Goal: Task Accomplishment & Management: Manage account settings

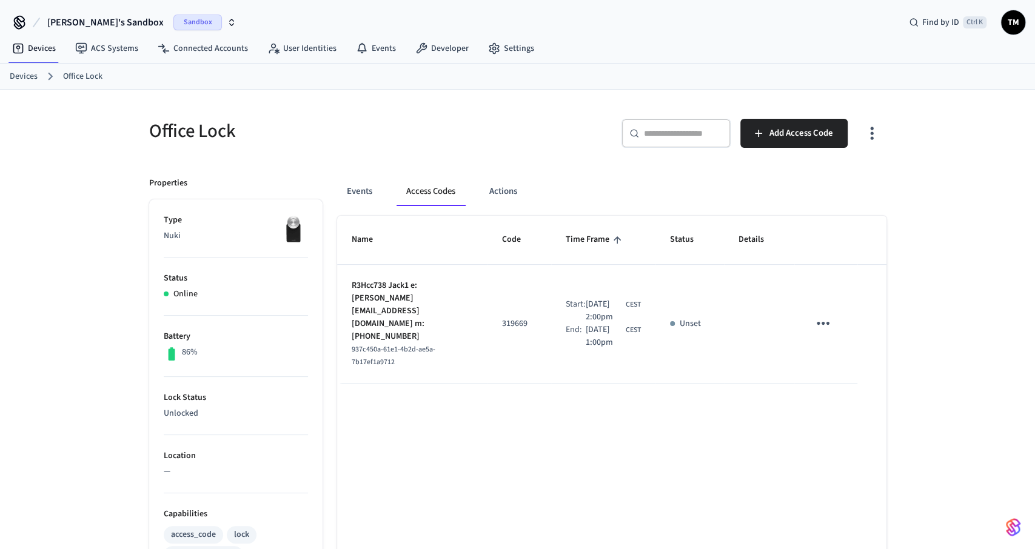
click at [474, 303] on td "R3Hcc738 Jack1 e: tom.jack1@gmail.com m: +39844847847384787384 937c450a-61e1-4b…" at bounding box center [412, 324] width 150 height 119
click at [368, 188] on button "Events" at bounding box center [359, 191] width 45 height 29
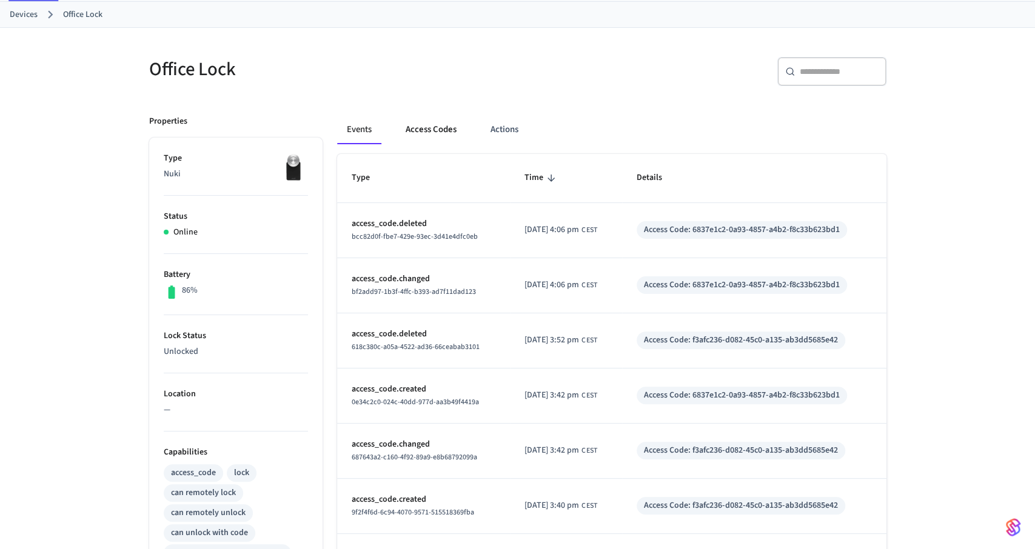
scroll to position [63, 0]
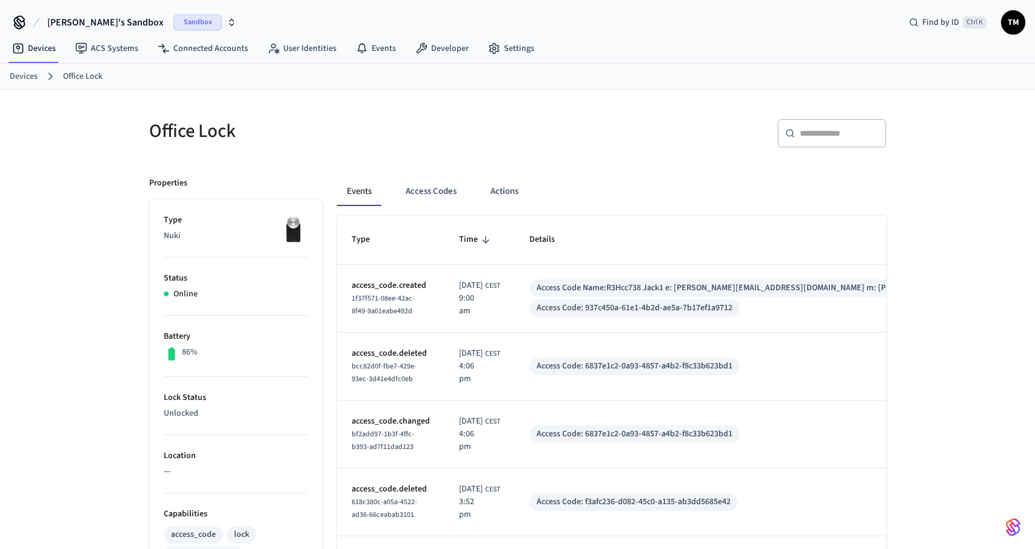
scroll to position [63, 0]
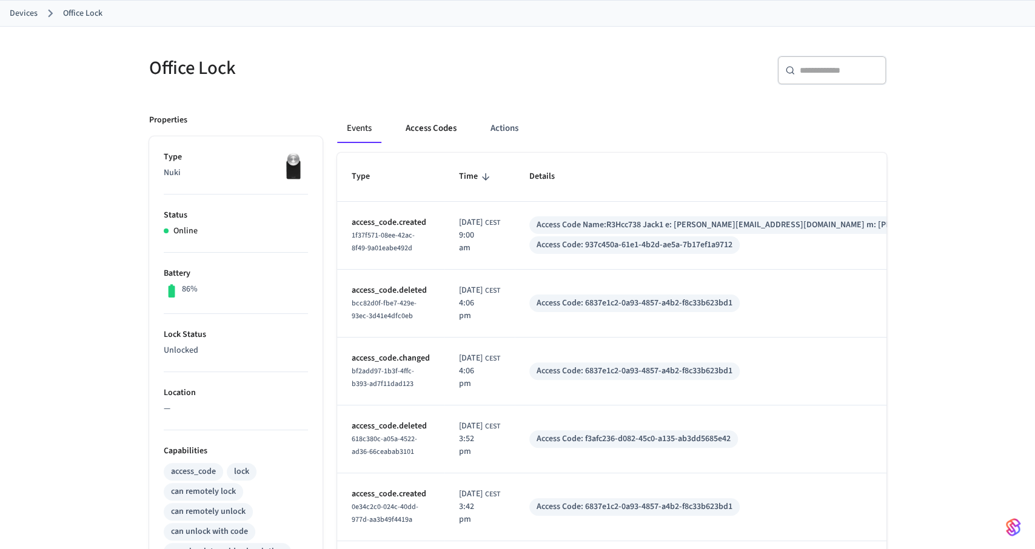
click at [426, 130] on button "Access Codes" at bounding box center [431, 128] width 70 height 29
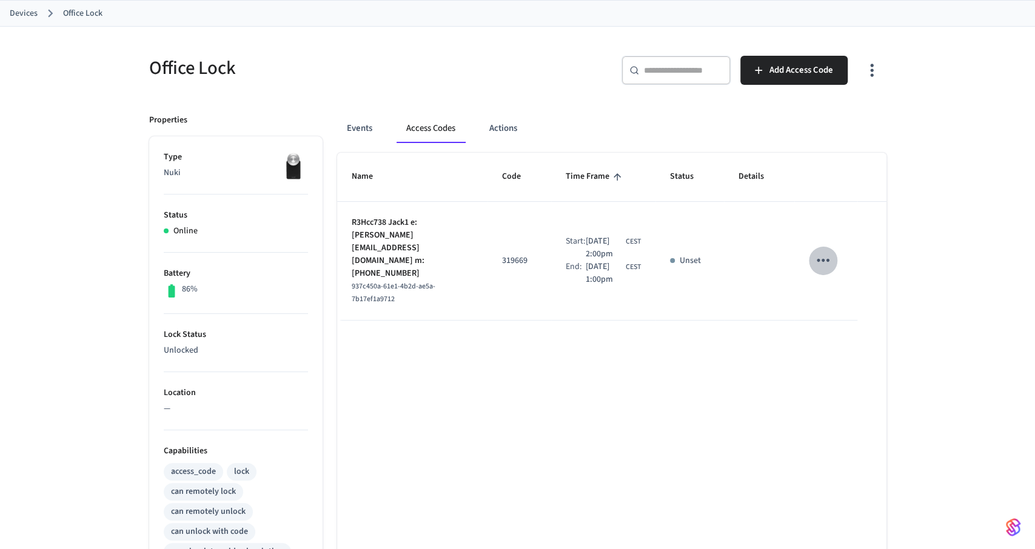
click at [828, 257] on icon "sticky table" at bounding box center [823, 260] width 19 height 19
click at [614, 329] on div at bounding box center [517, 274] width 1035 height 549
click at [33, 8] on link "Devices" at bounding box center [24, 13] width 28 height 13
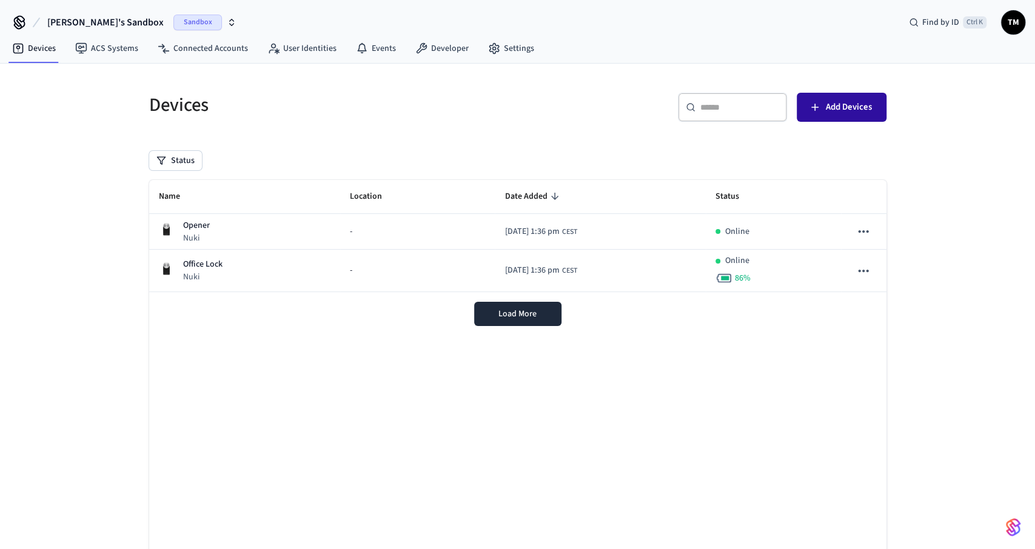
click at [835, 110] on span "Add Devices" at bounding box center [849, 107] width 46 height 16
click at [527, 312] on span "Load More" at bounding box center [517, 314] width 38 height 12
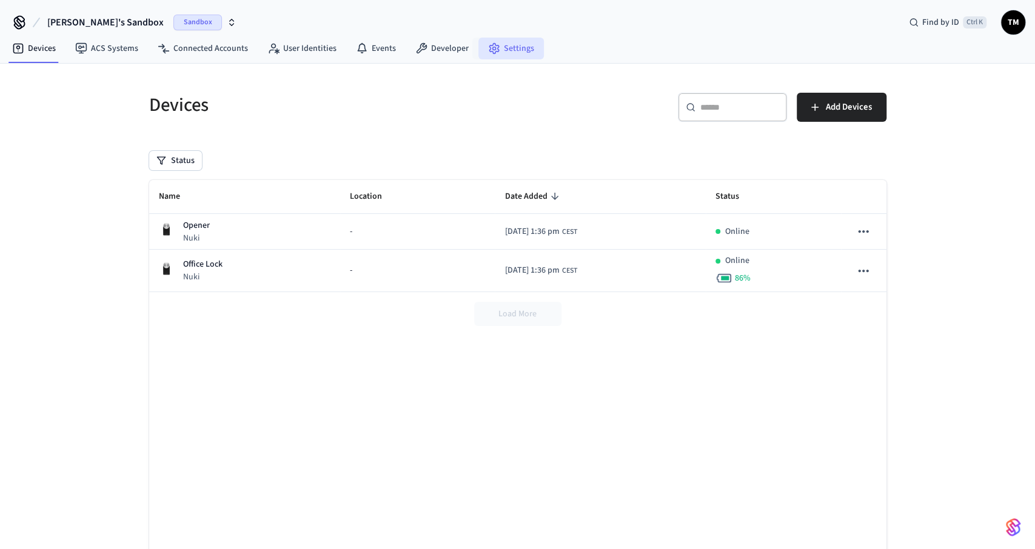
click at [512, 42] on link "Settings" at bounding box center [510, 49] width 65 height 22
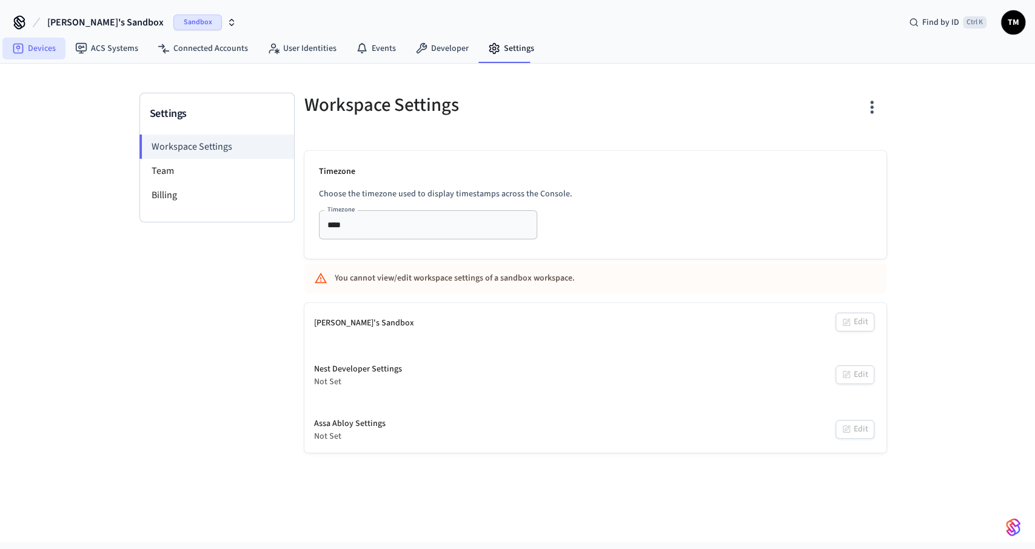
click at [25, 48] on link "Devices" at bounding box center [33, 49] width 63 height 22
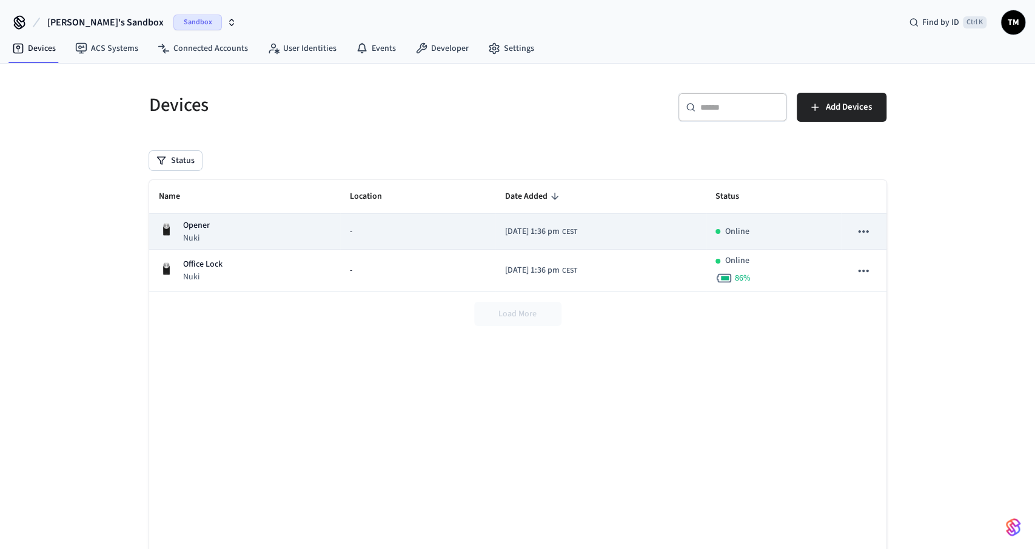
click at [356, 221] on td "-" at bounding box center [417, 232] width 155 height 36
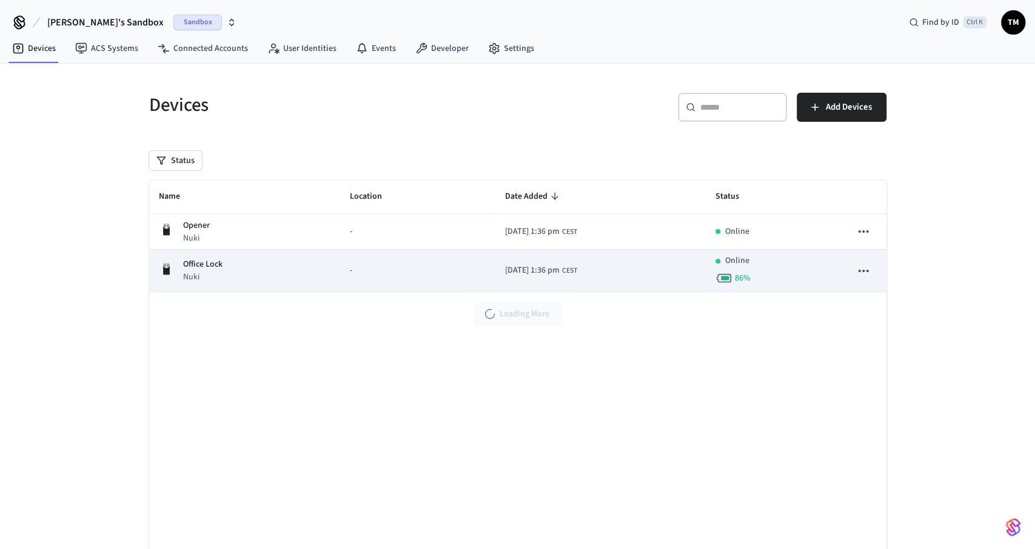
click at [197, 263] on p "Office Lock" at bounding box center [202, 264] width 39 height 13
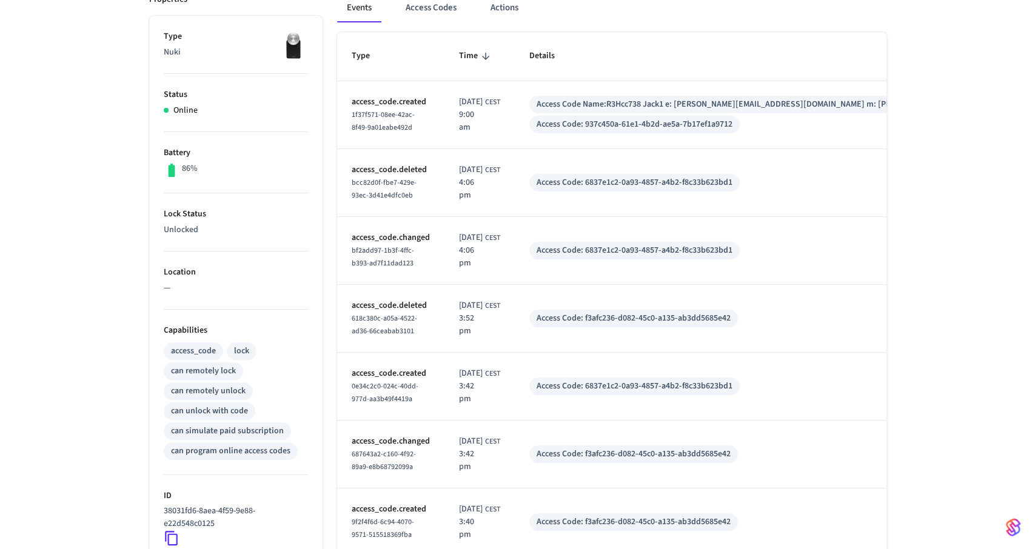
scroll to position [189, 0]
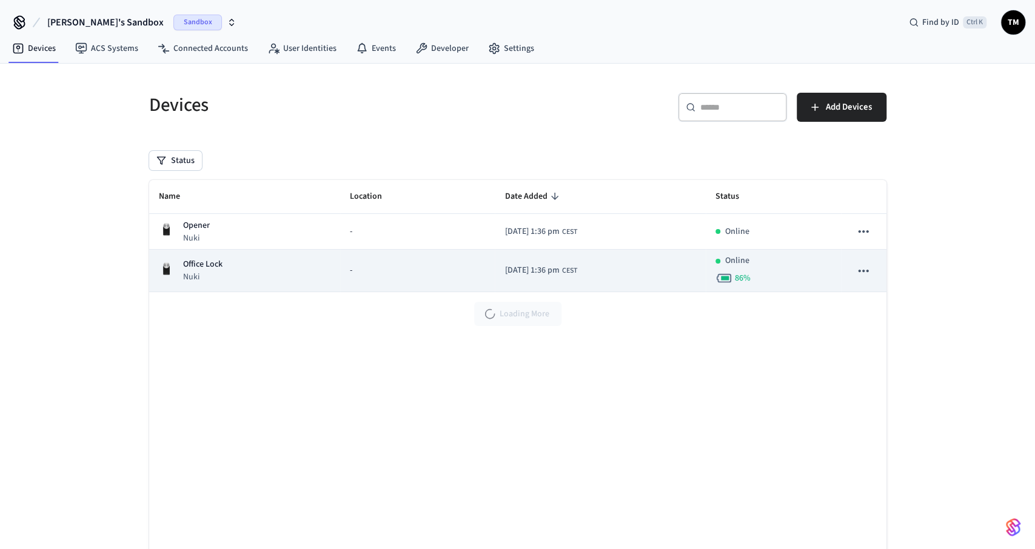
click at [217, 266] on p "Office Lock" at bounding box center [202, 264] width 39 height 13
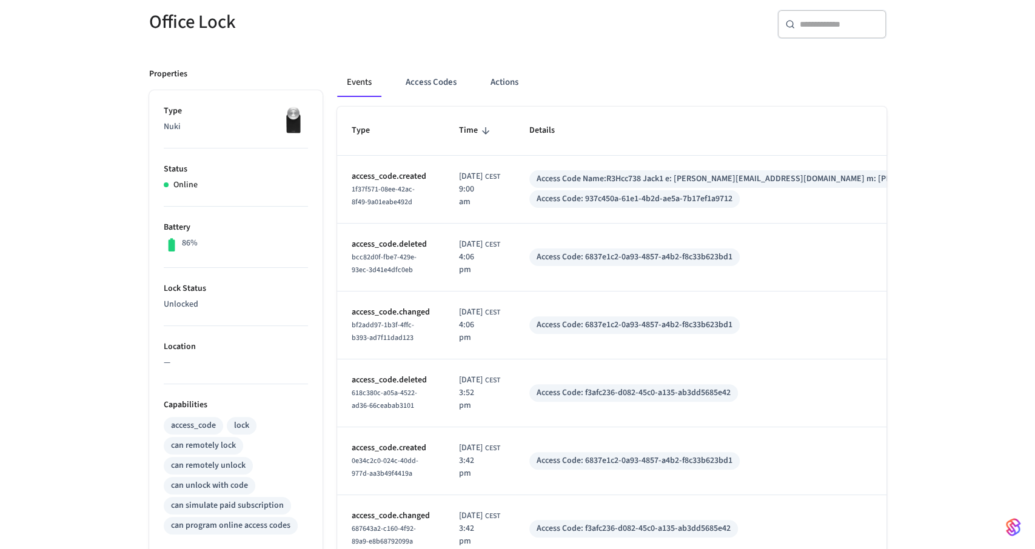
scroll to position [189, 0]
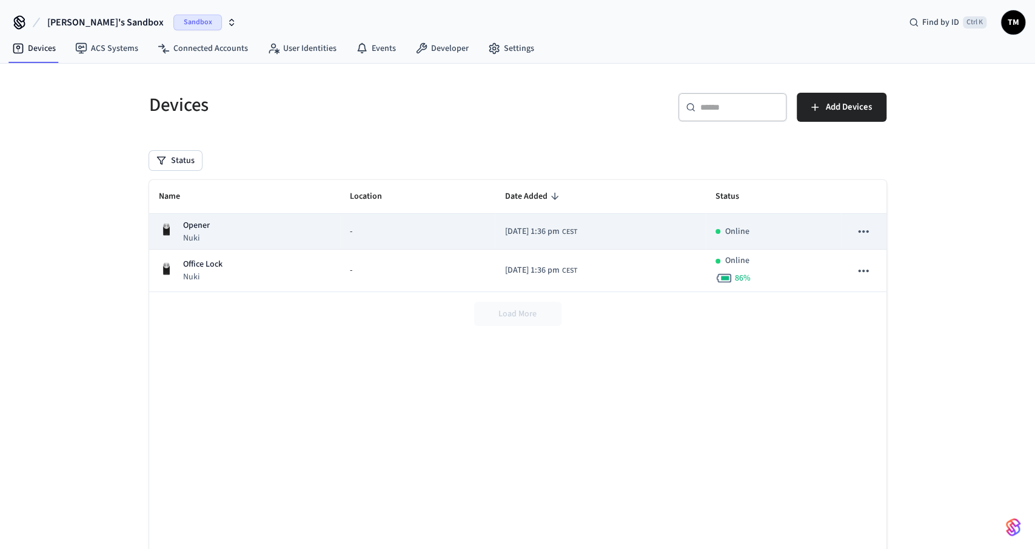
click at [225, 232] on div "Opener Nuki" at bounding box center [245, 232] width 172 height 25
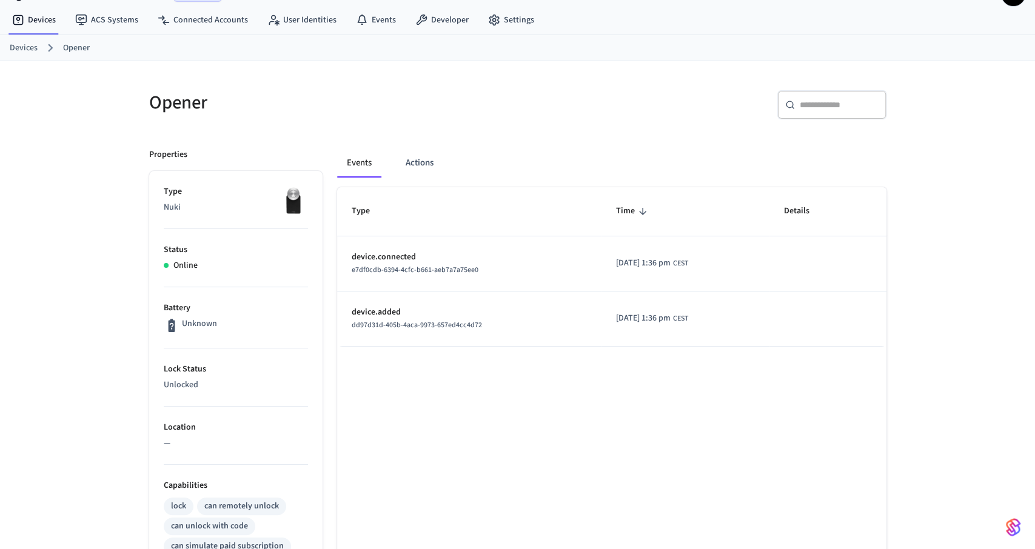
scroll to position [126, 0]
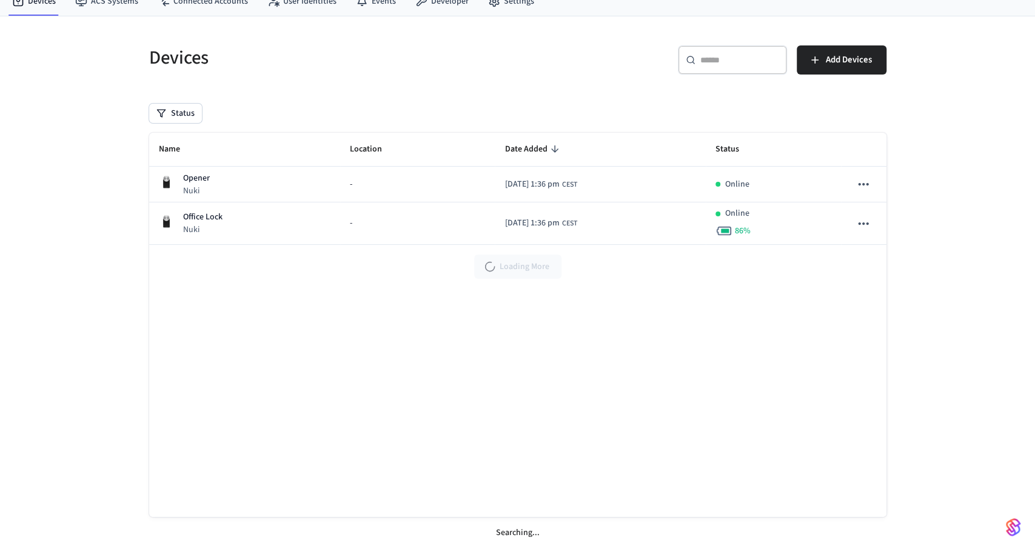
click at [285, 197] on div "Opener Nuki" at bounding box center [245, 184] width 172 height 25
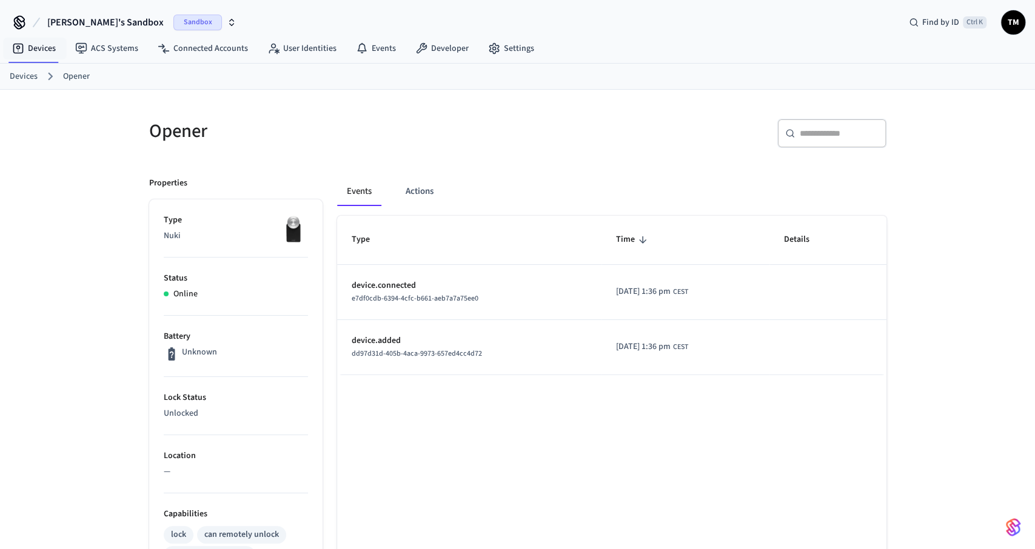
click at [0, 41] on div "Devices ACS Systems Connected Accounts User Identities Events Developer Settings" at bounding box center [517, 49] width 1035 height 28
click at [18, 44] on icon at bounding box center [18, 49] width 10 height 10
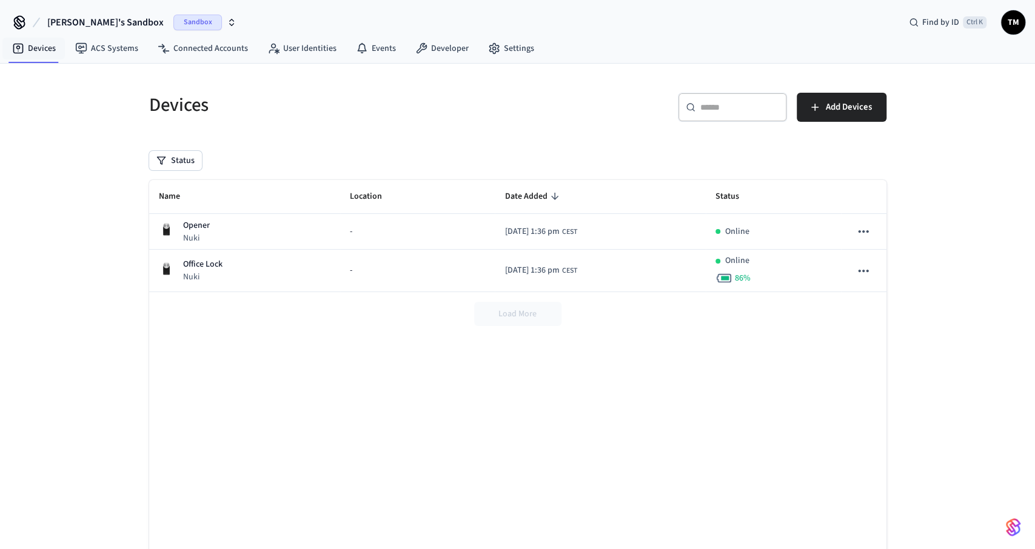
click at [703, 48] on div "Devices ACS Systems Connected Accounts User Identities Events Developer Settings" at bounding box center [517, 49] width 1035 height 28
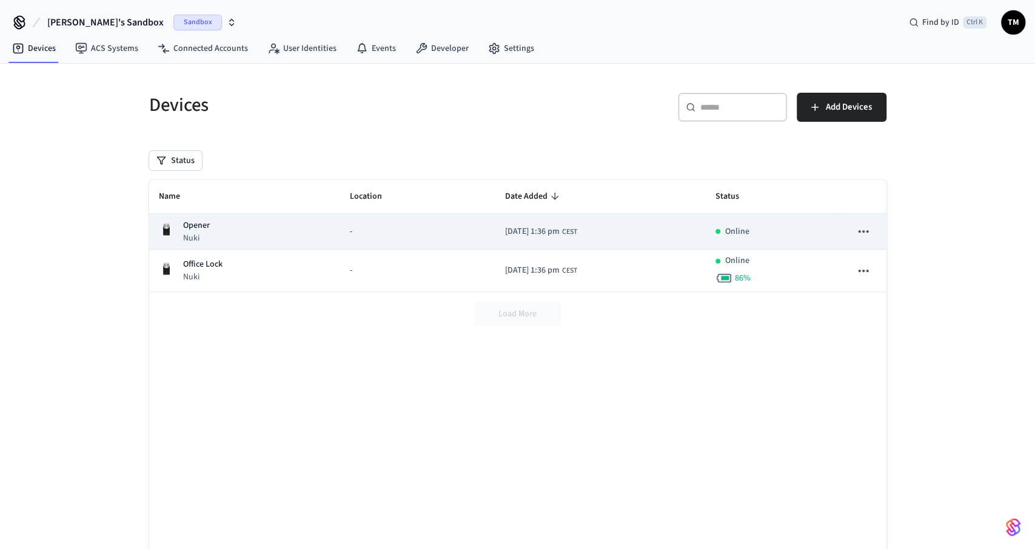
click at [300, 226] on div "Opener Nuki" at bounding box center [245, 232] width 172 height 25
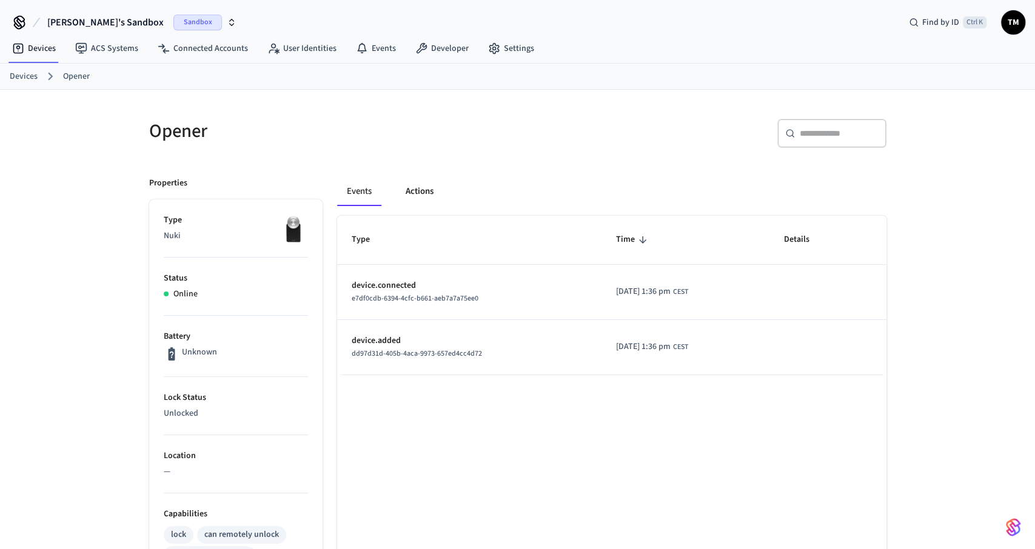
click at [425, 179] on button "Actions" at bounding box center [419, 191] width 47 height 29
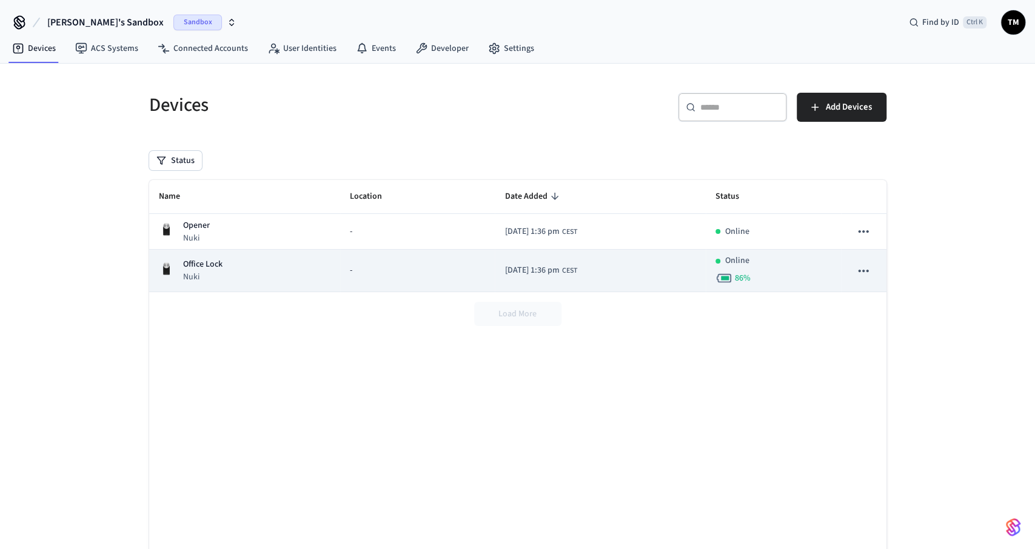
click at [316, 260] on td "Office Lock Nuki" at bounding box center [244, 271] width 191 height 42
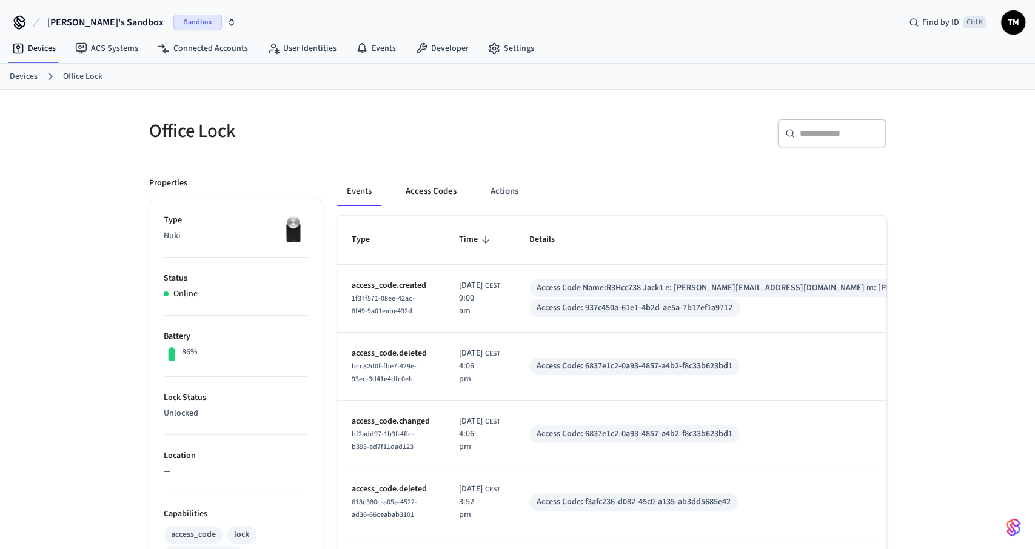
click at [441, 188] on button "Access Codes" at bounding box center [431, 191] width 70 height 29
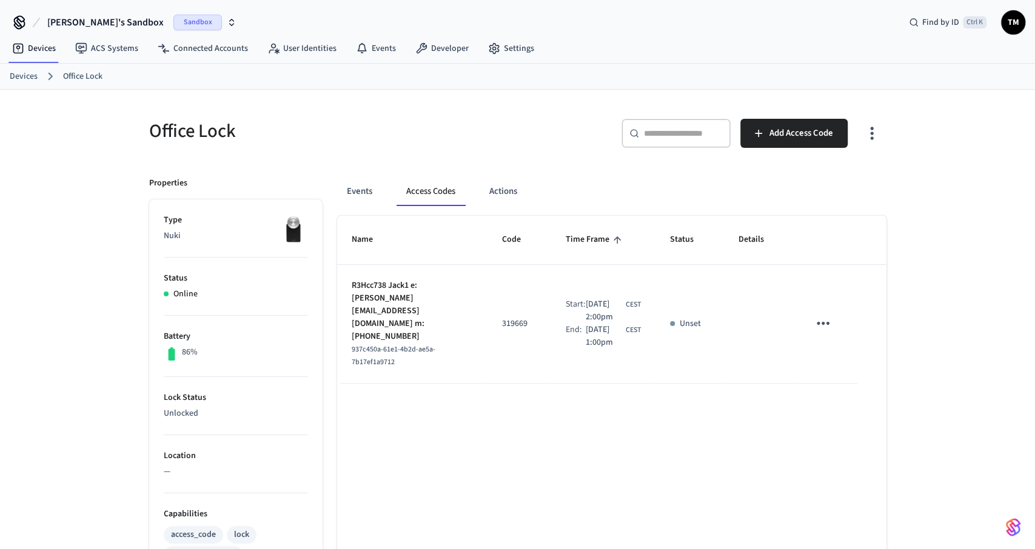
click at [825, 315] on icon "sticky table" at bounding box center [823, 323] width 19 height 19
click at [847, 375] on li "Delete" at bounding box center [852, 385] width 58 height 32
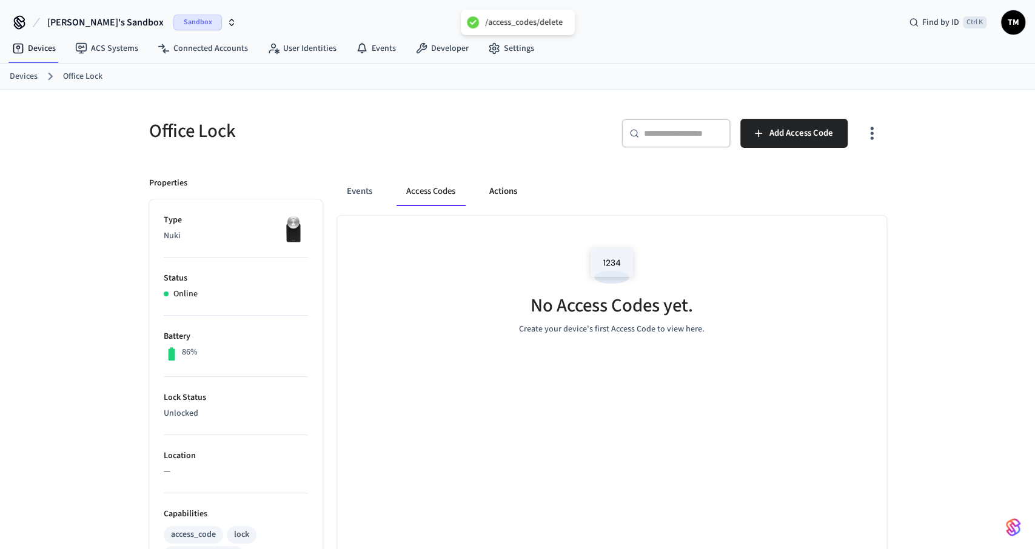
click at [500, 189] on button "Actions" at bounding box center [503, 191] width 47 height 29
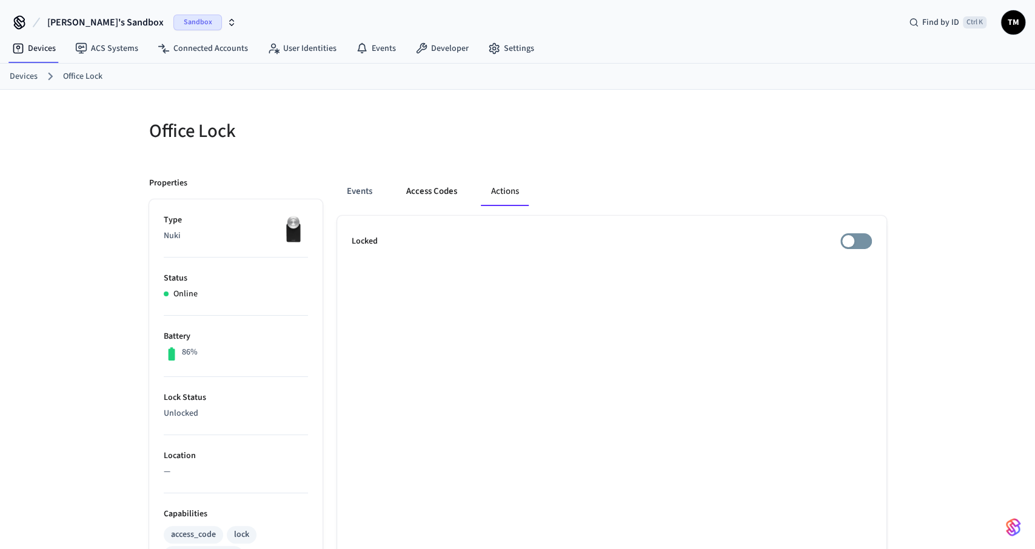
click at [435, 189] on button "Access Codes" at bounding box center [432, 191] width 70 height 29
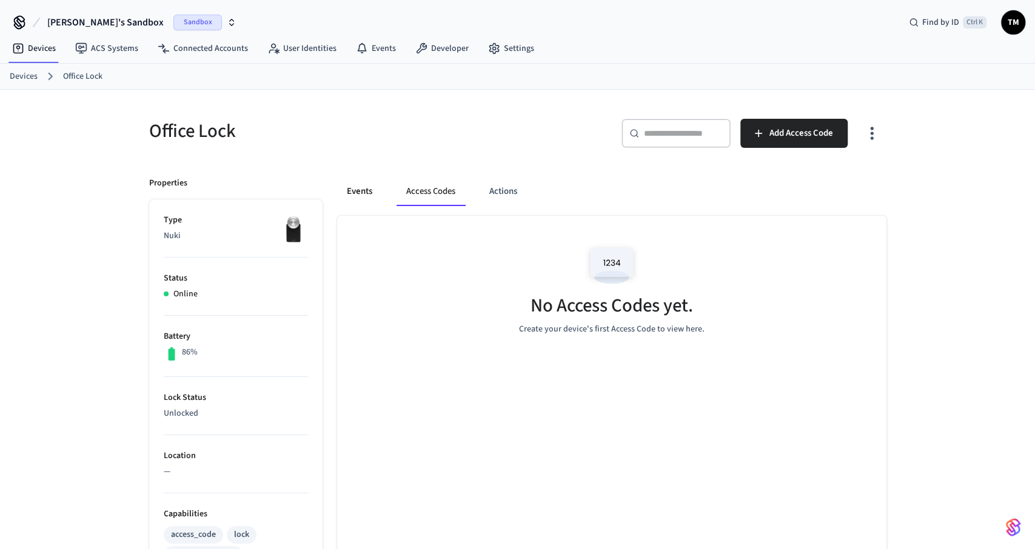
click at [355, 190] on button "Events" at bounding box center [359, 191] width 45 height 29
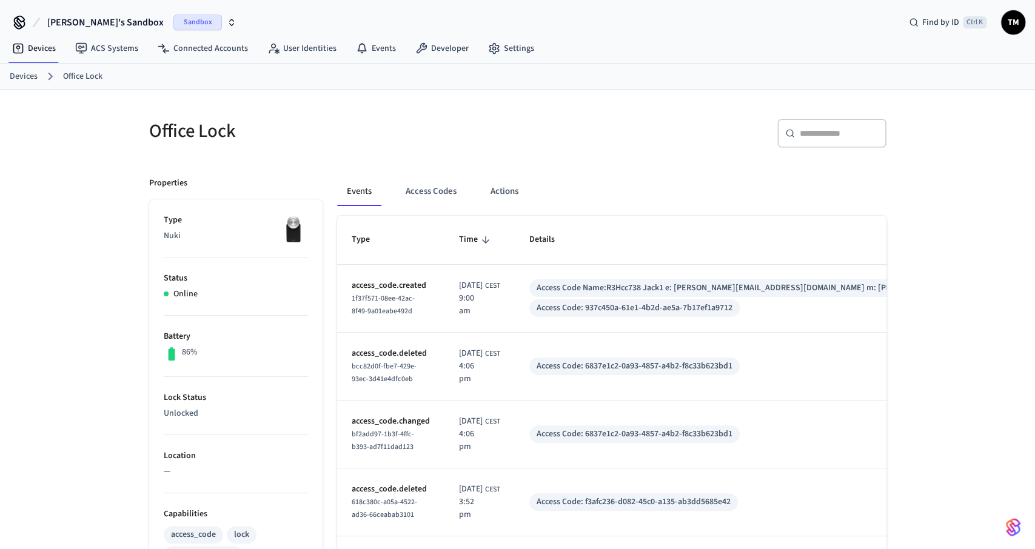
click at [30, 73] on link "Devices" at bounding box center [24, 76] width 28 height 13
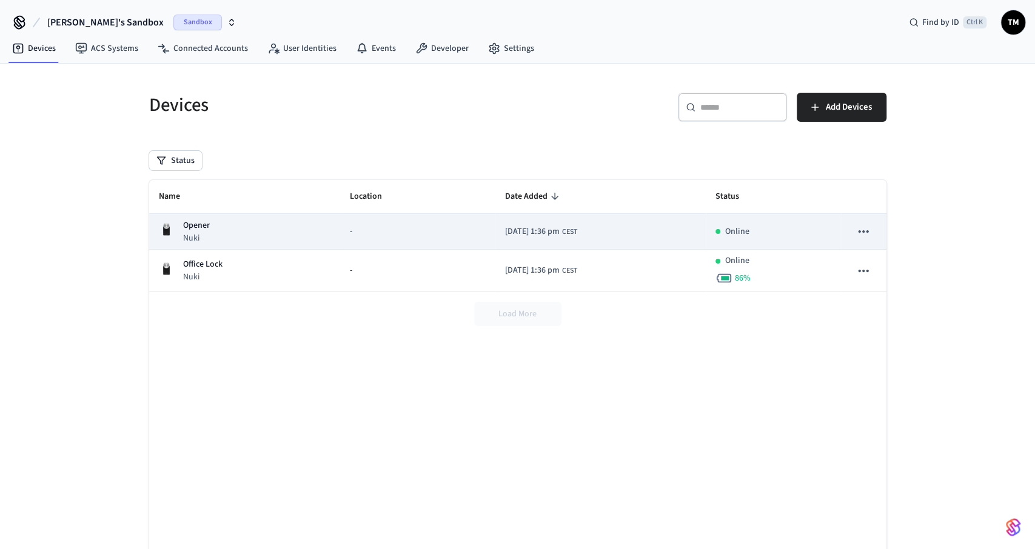
click at [361, 224] on td "-" at bounding box center [417, 232] width 155 height 36
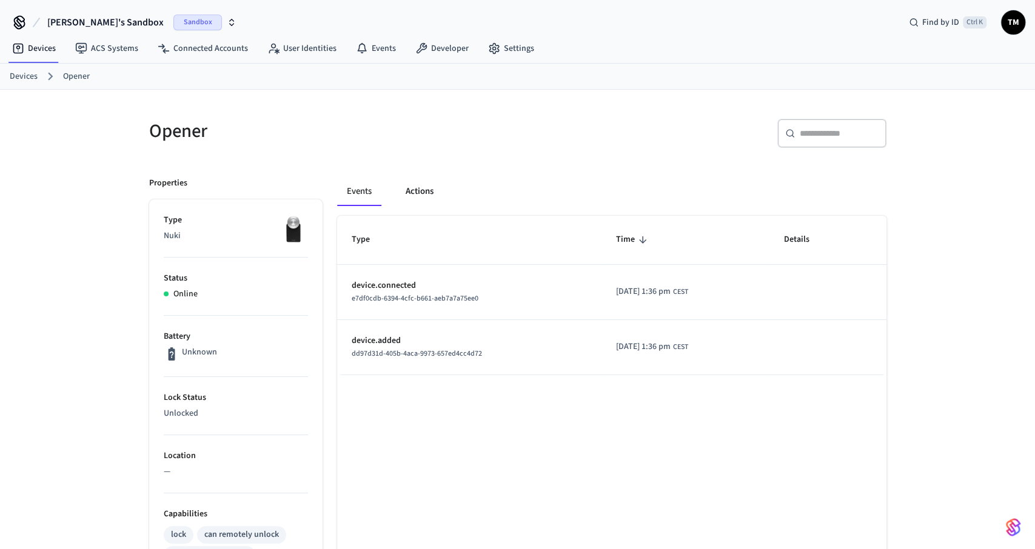
click at [429, 189] on button "Actions" at bounding box center [419, 191] width 47 height 29
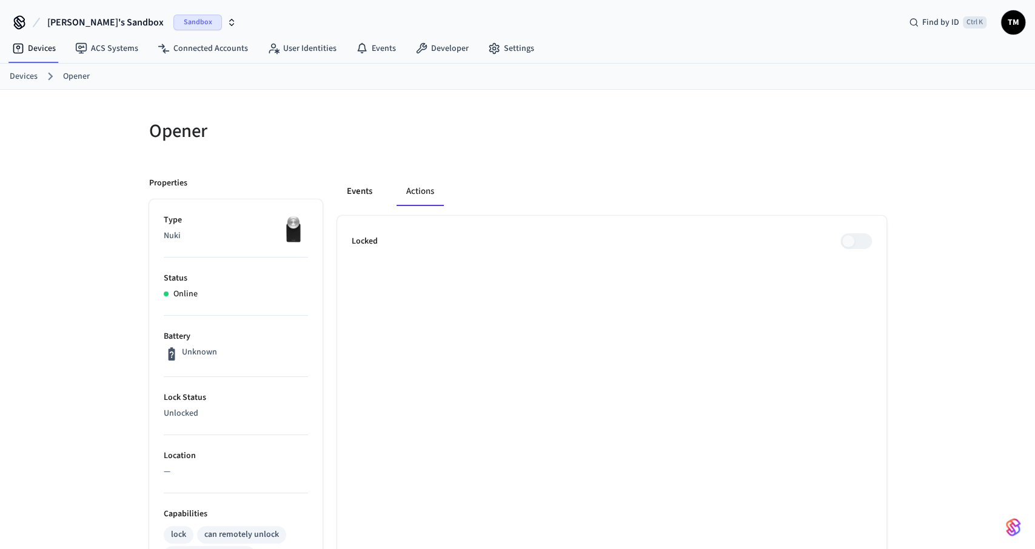
click at [354, 194] on button "Events" at bounding box center [359, 191] width 45 height 29
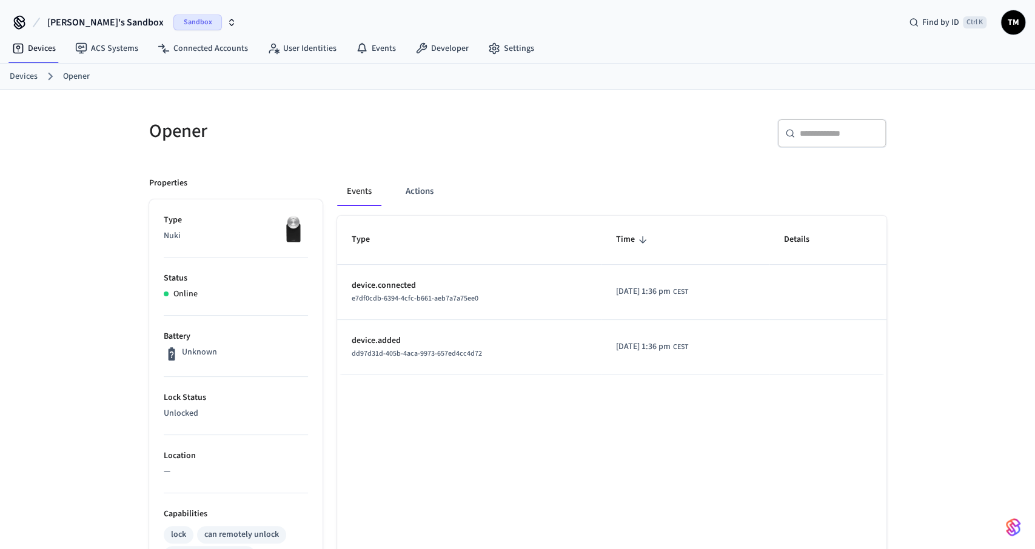
click at [30, 76] on link "Devices" at bounding box center [24, 76] width 28 height 13
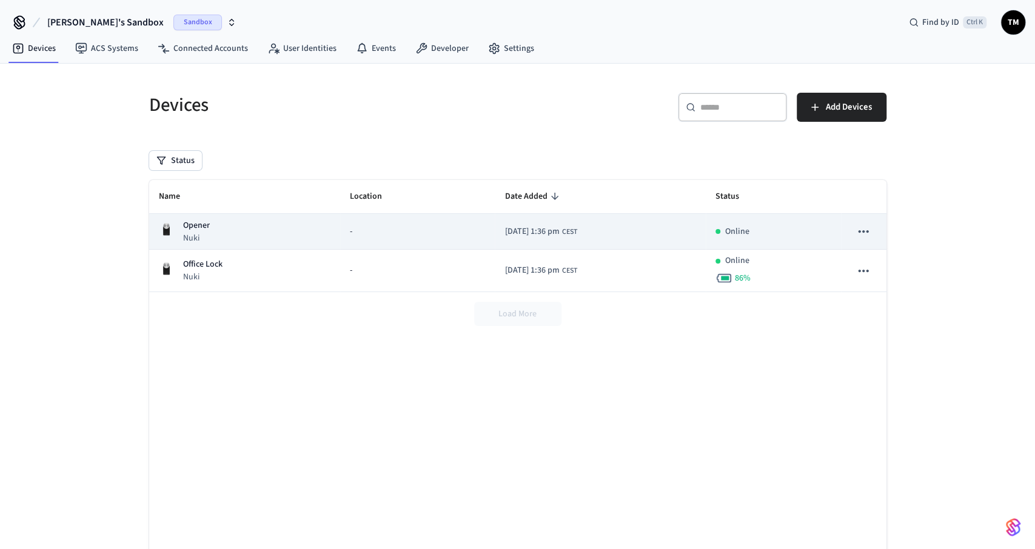
click at [223, 225] on div "Opener Nuki" at bounding box center [245, 232] width 172 height 25
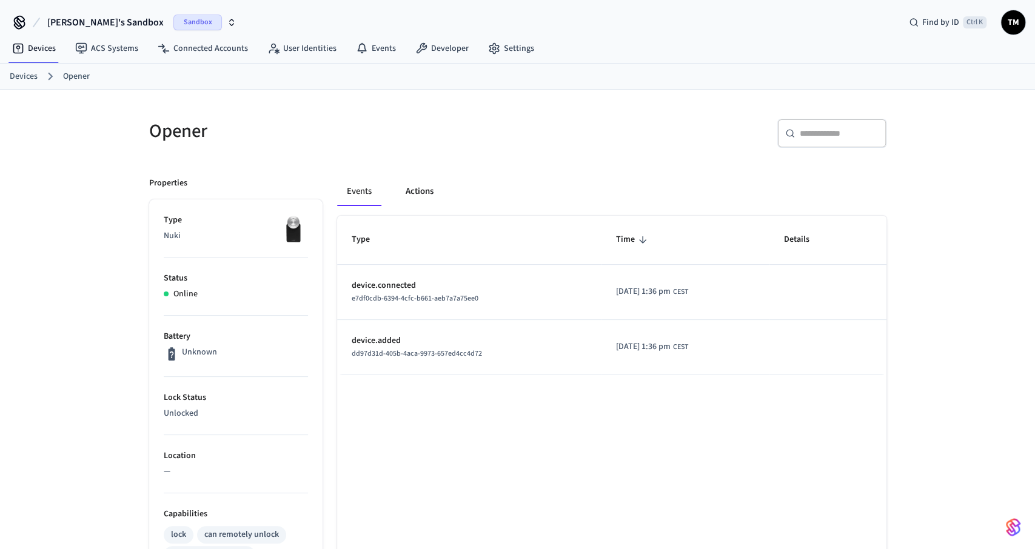
click at [420, 192] on button "Actions" at bounding box center [419, 191] width 47 height 29
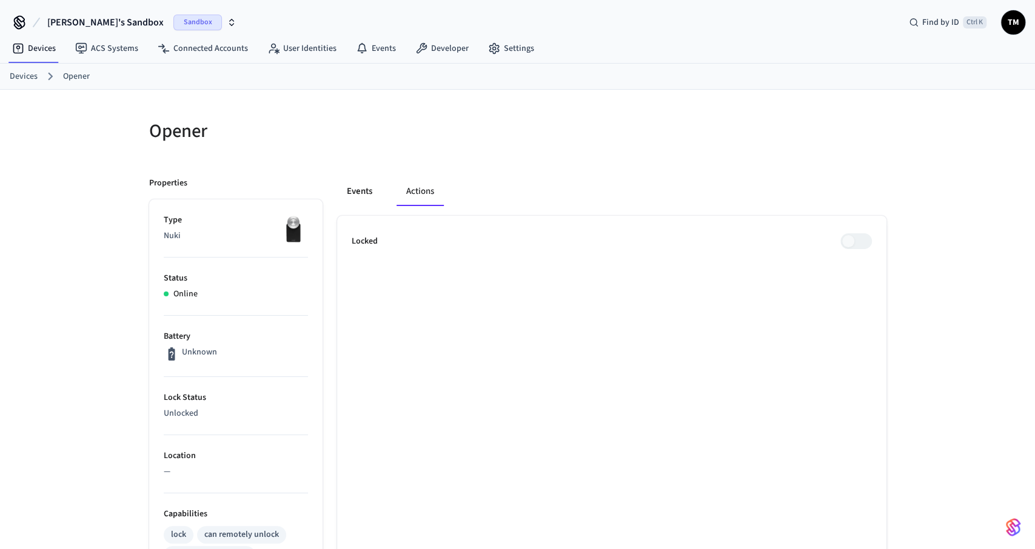
click at [357, 191] on button "Events" at bounding box center [359, 191] width 45 height 29
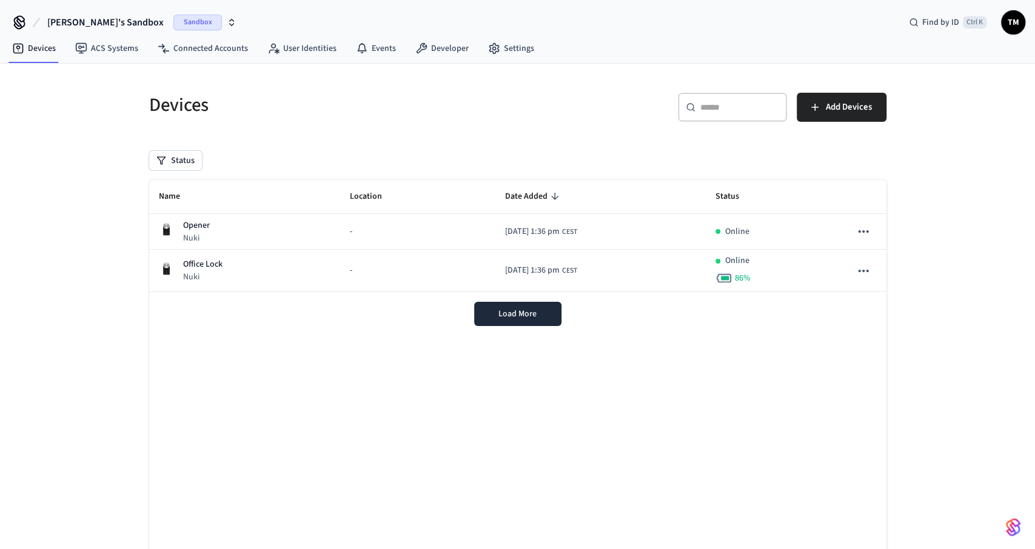
click at [307, 226] on div "Opener Nuki" at bounding box center [245, 232] width 172 height 25
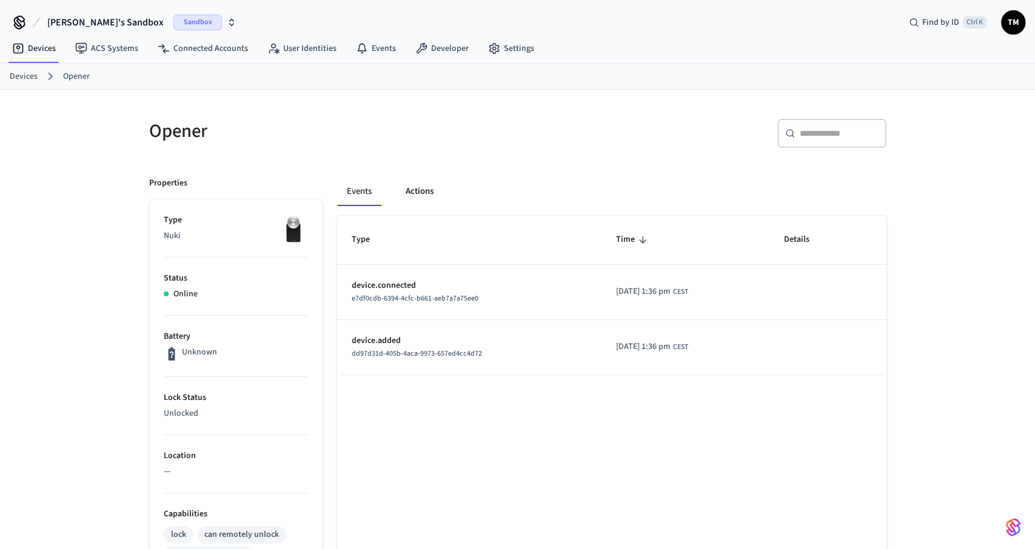
click at [413, 193] on button "Actions" at bounding box center [419, 191] width 47 height 29
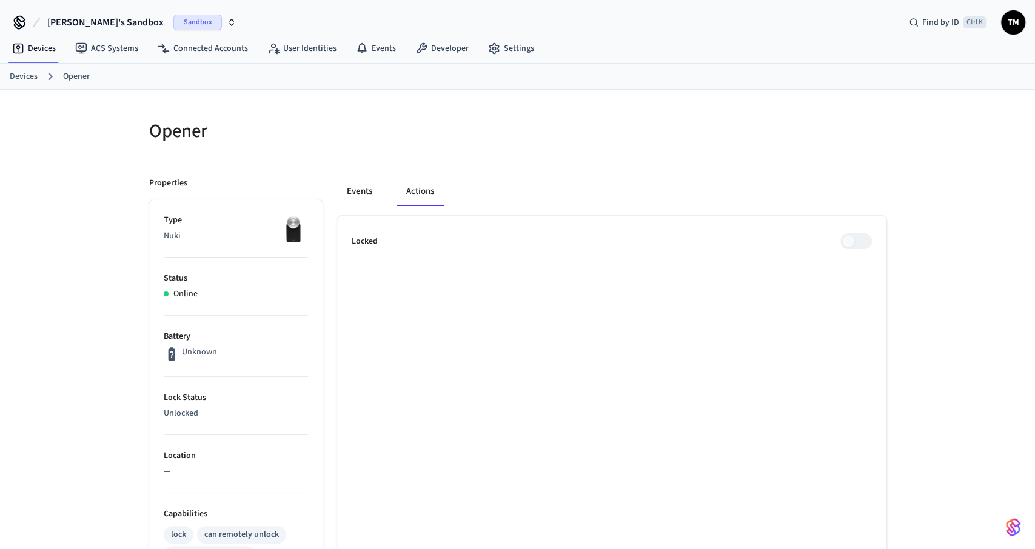
click at [364, 184] on button "Events" at bounding box center [359, 191] width 45 height 29
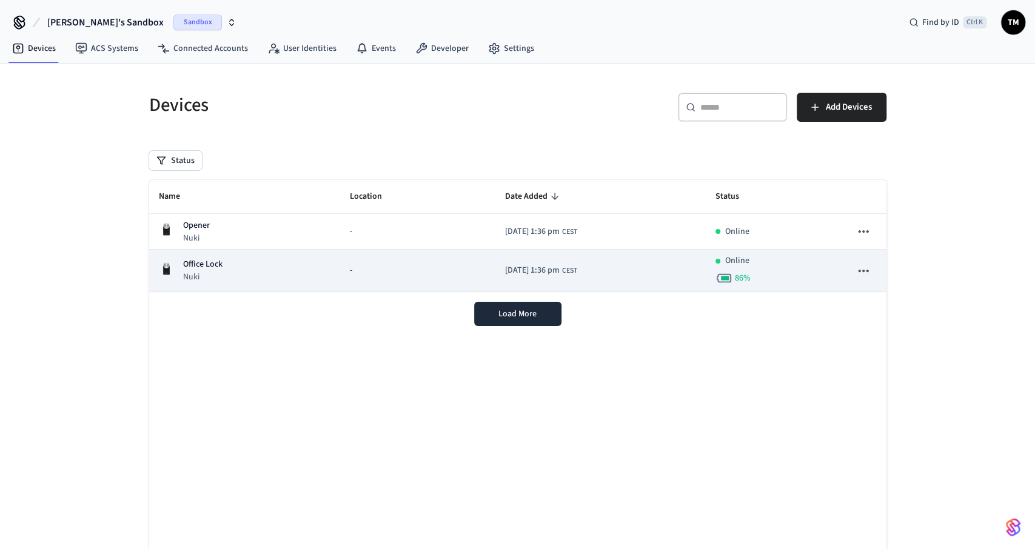
click at [356, 266] on div "-" at bounding box center [418, 270] width 136 height 13
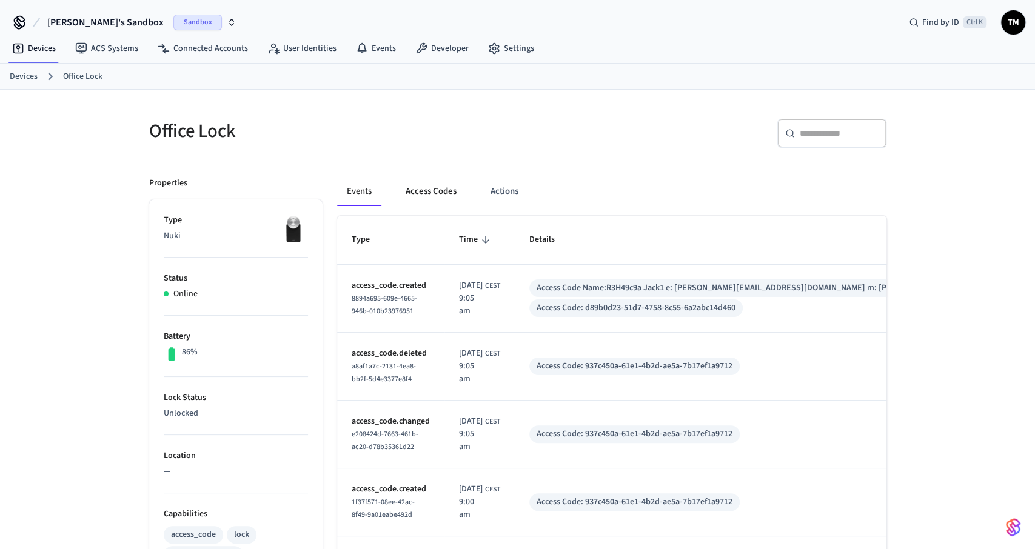
click at [434, 189] on button "Access Codes" at bounding box center [431, 191] width 70 height 29
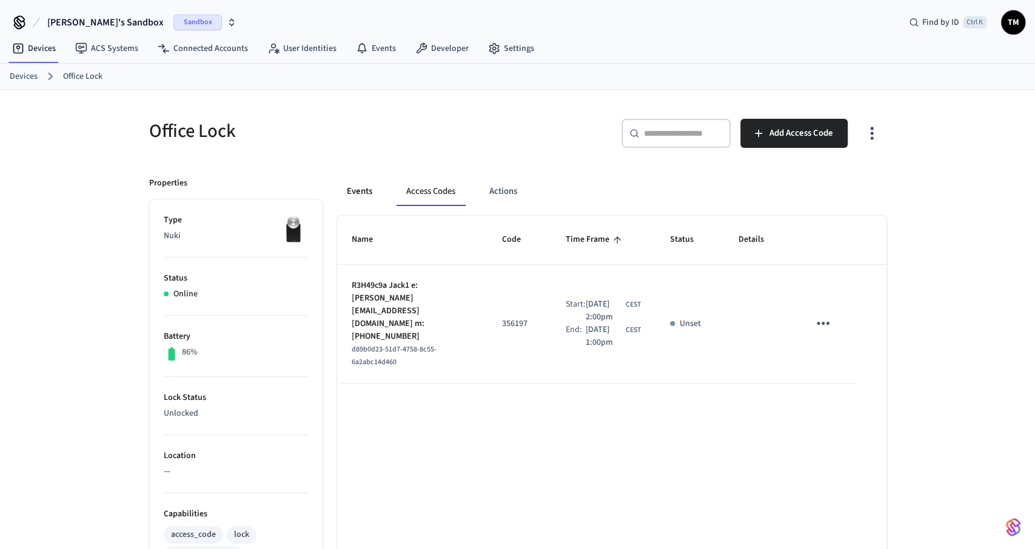
click at [366, 190] on button "Events" at bounding box center [359, 191] width 45 height 29
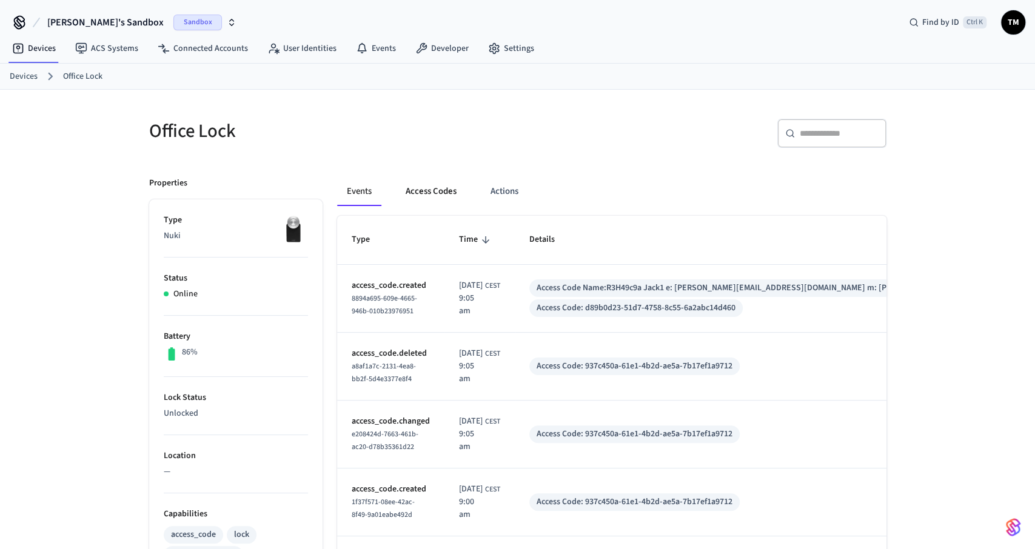
click at [425, 190] on button "Access Codes" at bounding box center [431, 191] width 70 height 29
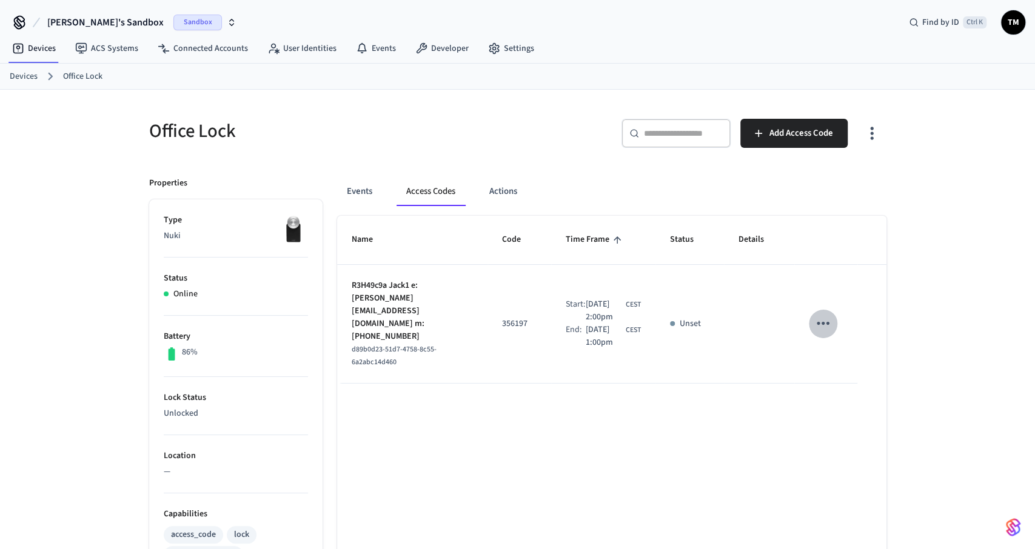
click at [834, 314] on button "sticky table" at bounding box center [823, 323] width 28 height 28
click at [700, 395] on div at bounding box center [517, 274] width 1035 height 549
click at [360, 186] on button "Events" at bounding box center [359, 191] width 45 height 29
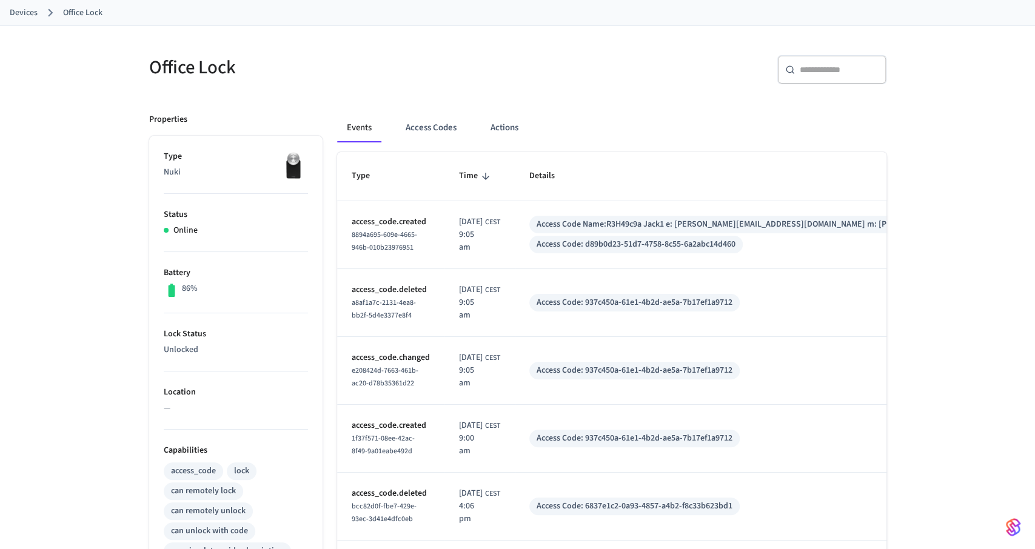
scroll to position [315, 0]
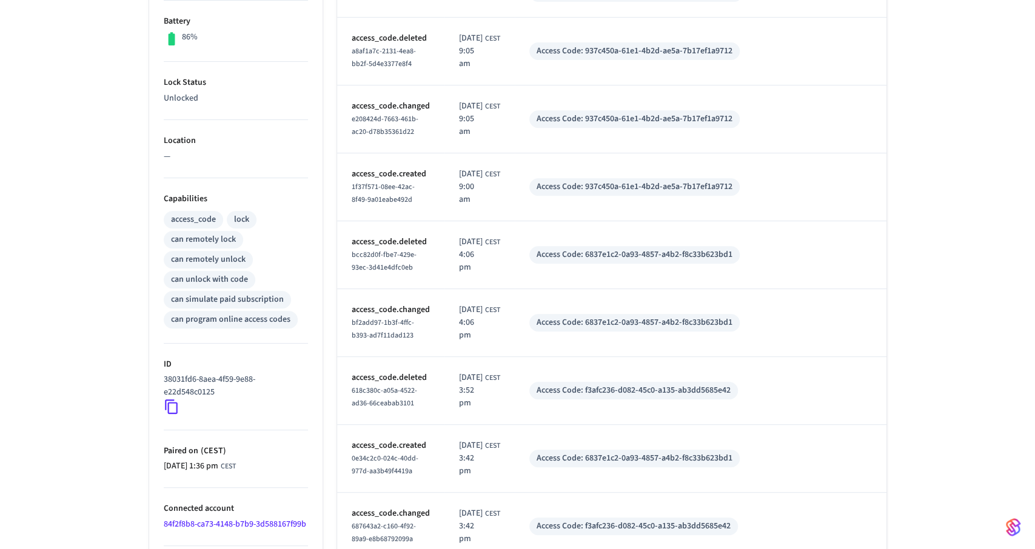
click at [181, 198] on p "Capabilities" at bounding box center [236, 199] width 144 height 13
copy p "Capabilities"
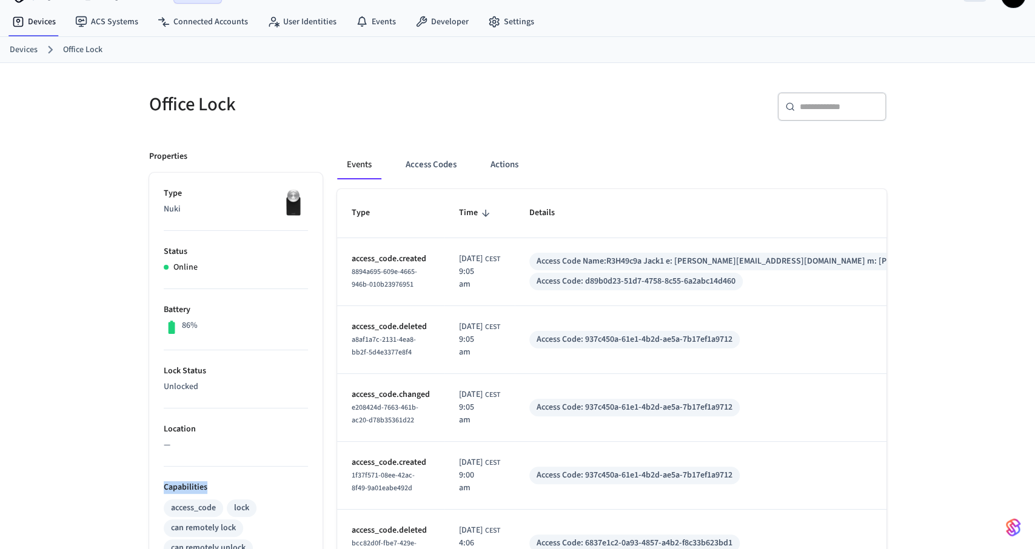
scroll to position [0, 0]
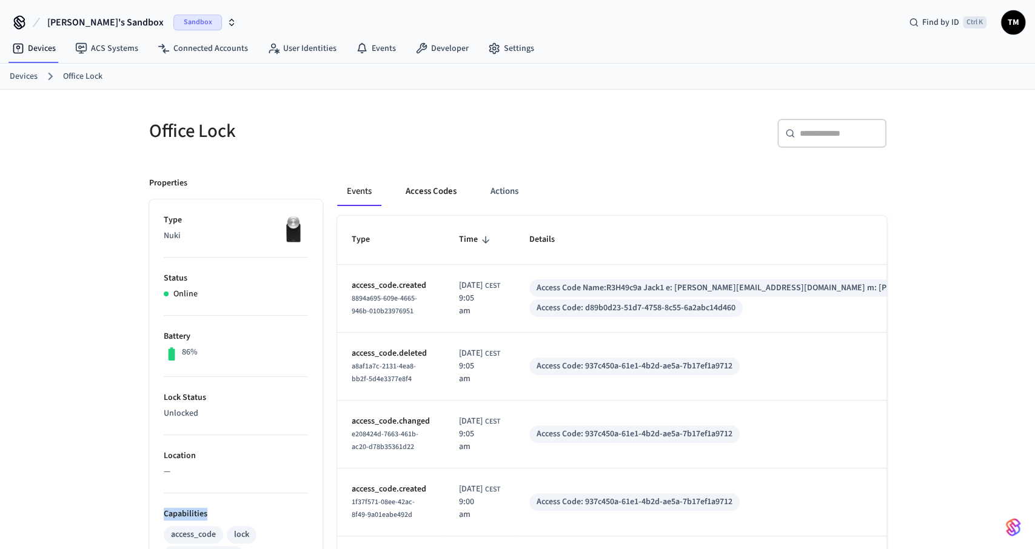
click at [447, 195] on button "Access Codes" at bounding box center [431, 191] width 70 height 29
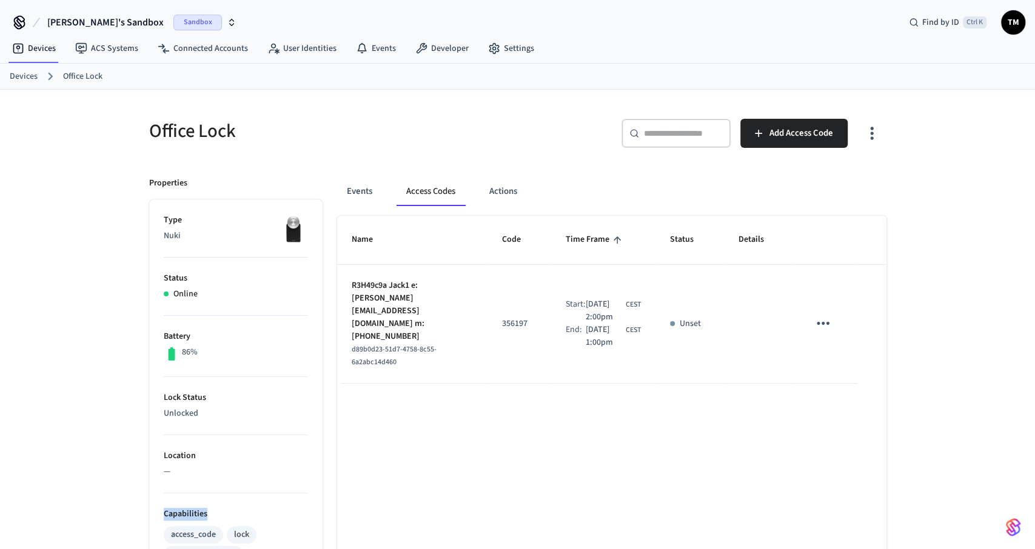
click at [830, 314] on icon "sticky table" at bounding box center [823, 323] width 19 height 19
click at [848, 377] on li "Delete" at bounding box center [854, 385] width 58 height 32
click at [363, 192] on button "Events" at bounding box center [359, 191] width 45 height 29
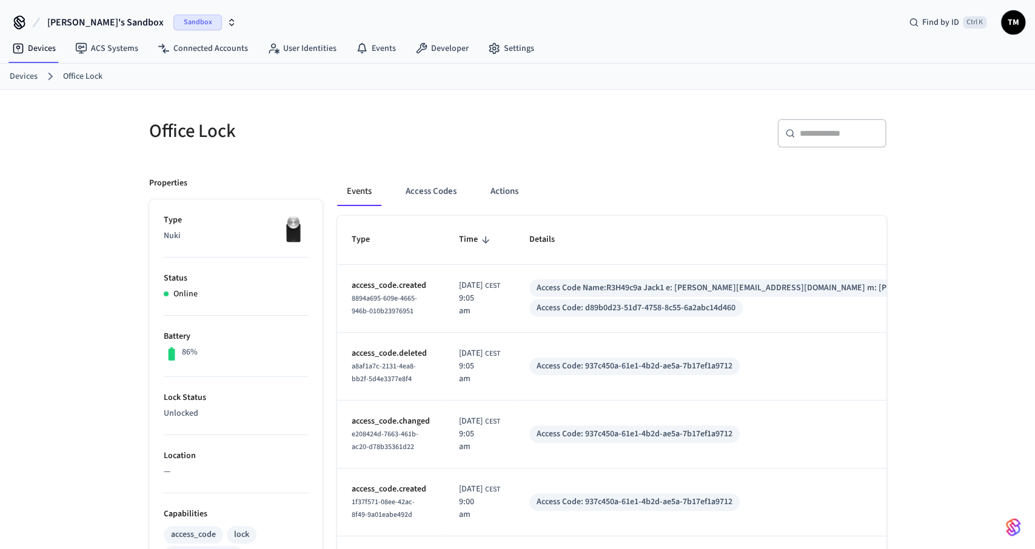
drag, startPoint x: 318, startPoint y: 139, endPoint x: 330, endPoint y: 138, distance: 12.8
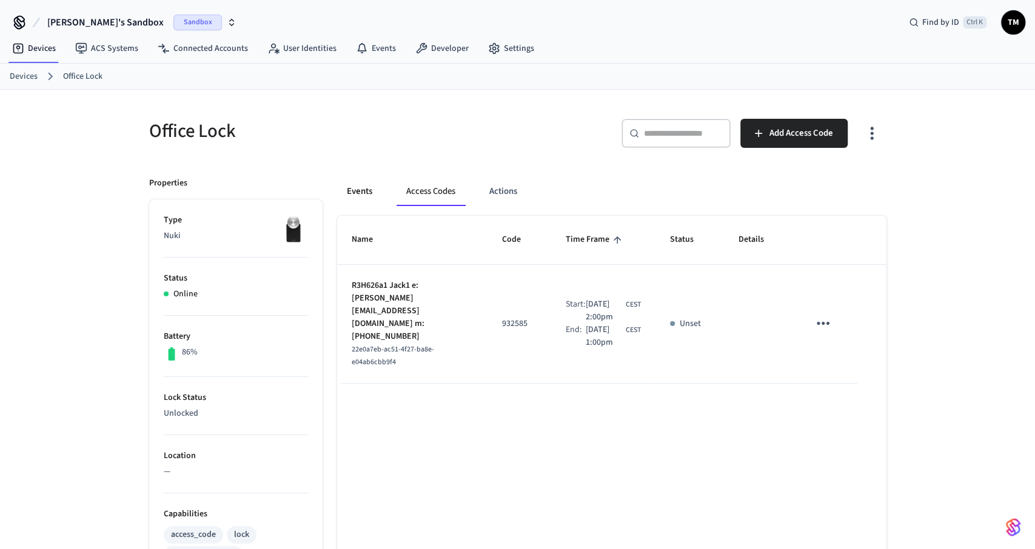
click at [366, 202] on button "Events" at bounding box center [359, 191] width 45 height 29
